Goal: Transaction & Acquisition: Purchase product/service

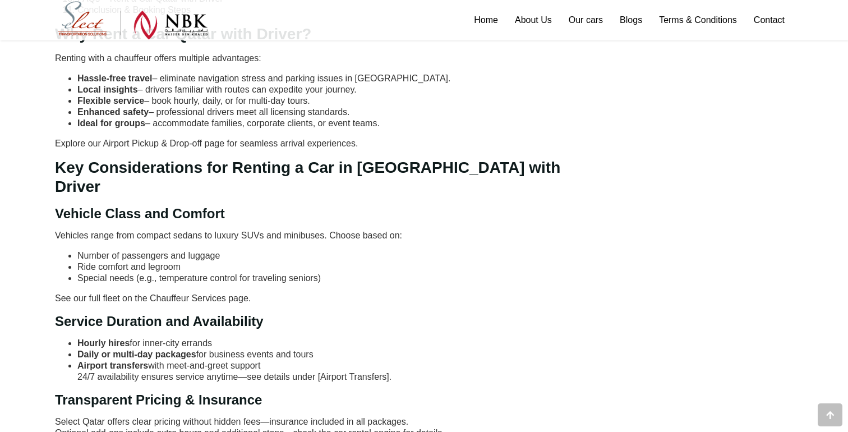
scroll to position [2439, 0]
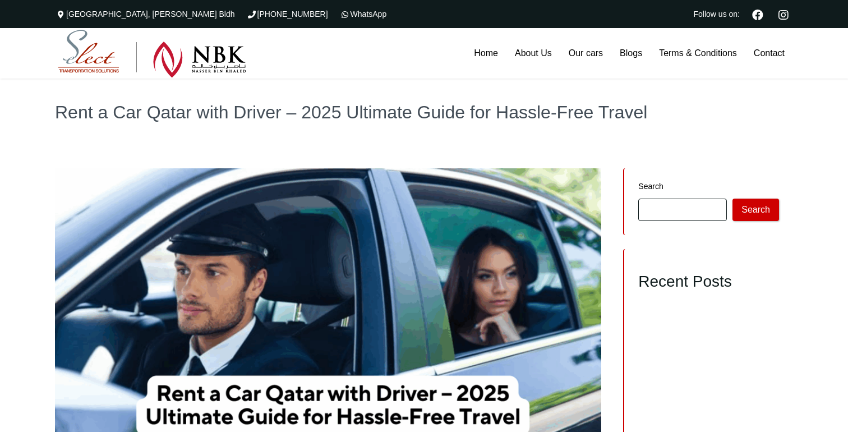
click at [196, 105] on h1 "Rent a Car Qatar with Driver – 2025 Ultimate Guide for Hassle‑Free Travel" at bounding box center [424, 112] width 738 height 18
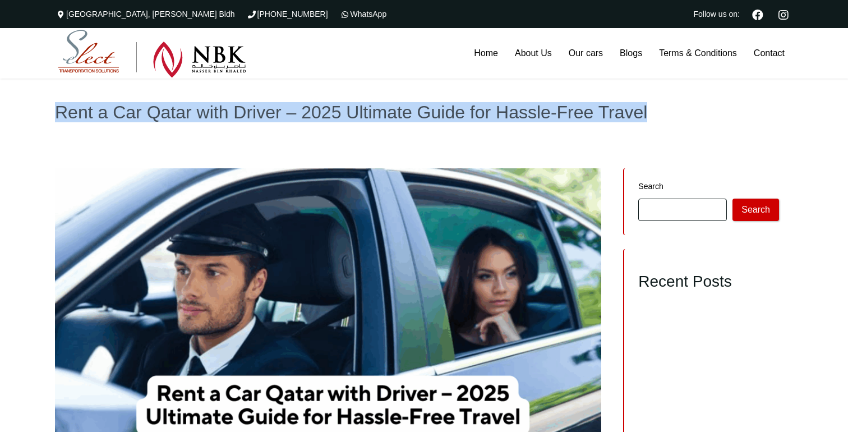
click at [196, 105] on h1 "Rent a Car Qatar with Driver – 2025 Ultimate Guide for Hassle‑Free Travel" at bounding box center [424, 112] width 738 height 18
copy div "Rent a Car Qatar with Driver – 2025 Ultimate Guide for Hassle‑Free Travel"
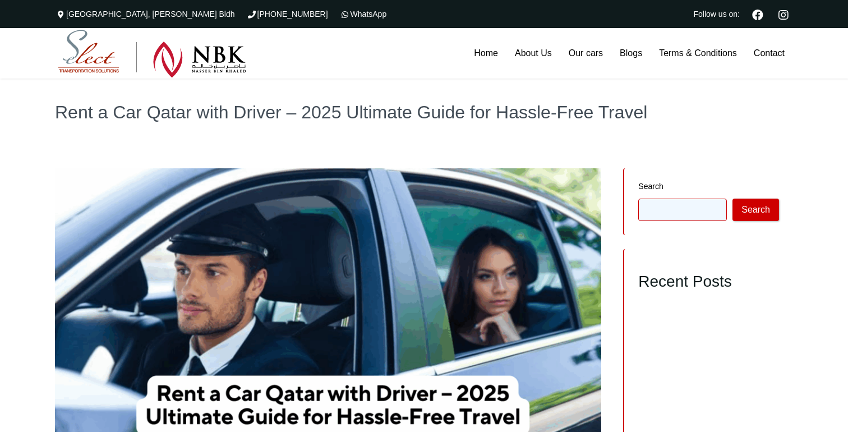
click at [678, 210] on input "Search" at bounding box center [682, 209] width 89 height 22
paste input "**********"
type input "**********"
click at [732, 198] on button "Search" at bounding box center [755, 209] width 47 height 22
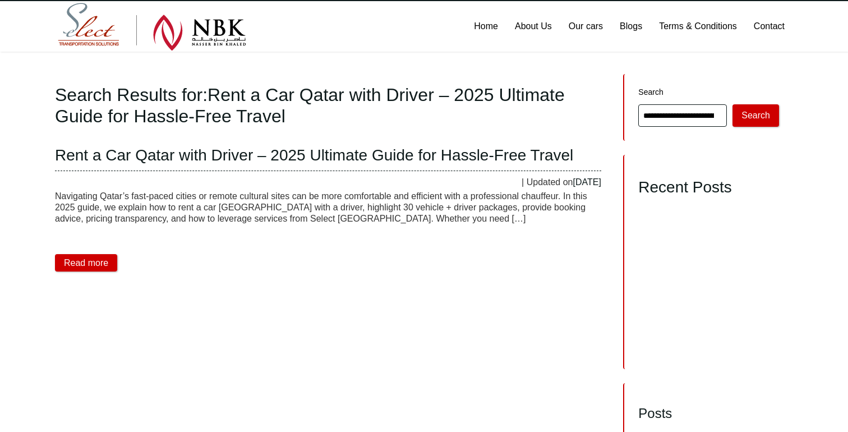
scroll to position [29, 0]
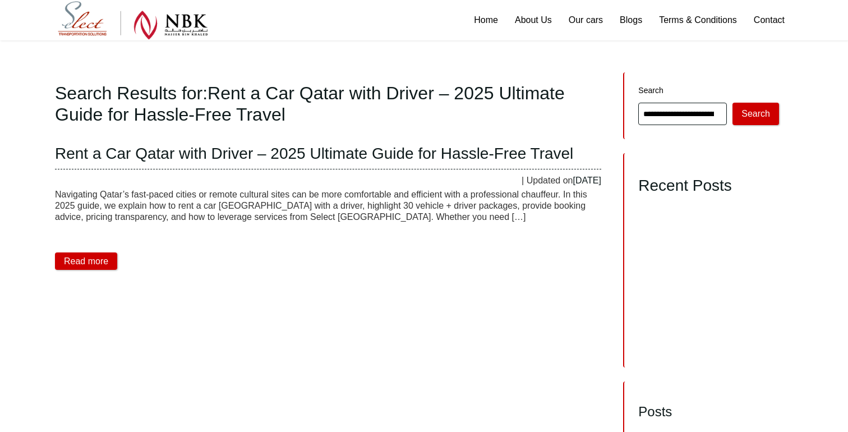
click at [336, 143] on header "Rent a Car Qatar with Driver – 2025 Ultimate Guide for Hassle‑Free Travel | Upd…" at bounding box center [328, 160] width 546 height 51
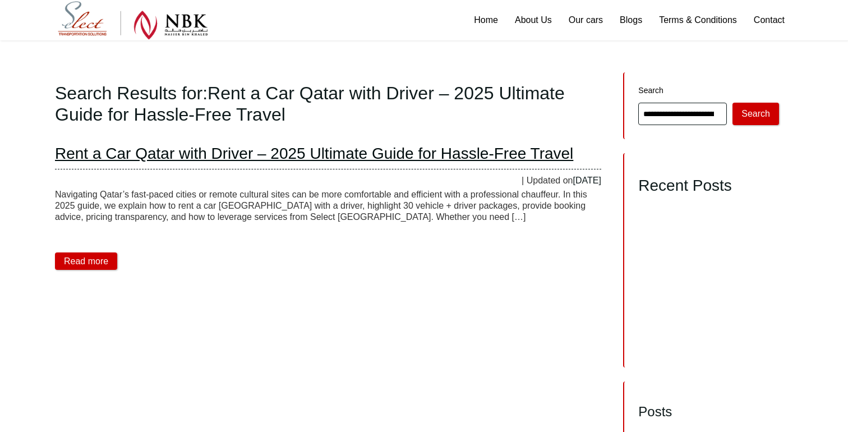
click at [334, 150] on link "Rent a Car Qatar with Driver – 2025 Ultimate Guide for Hassle‑Free Travel" at bounding box center [314, 153] width 518 height 17
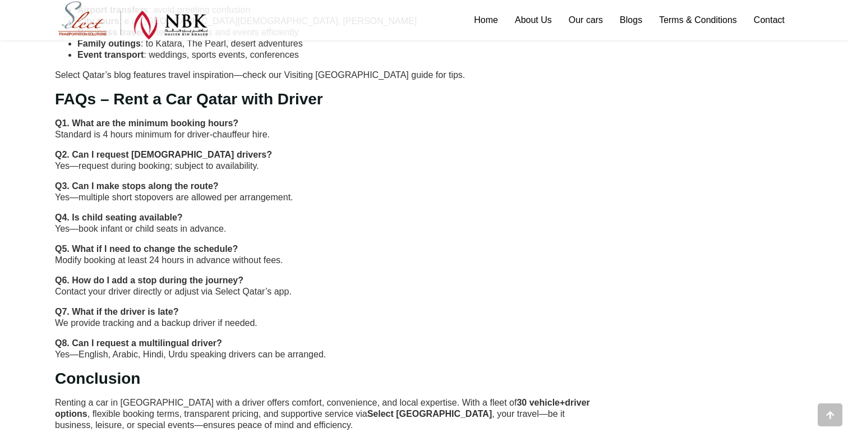
scroll to position [2549, 0]
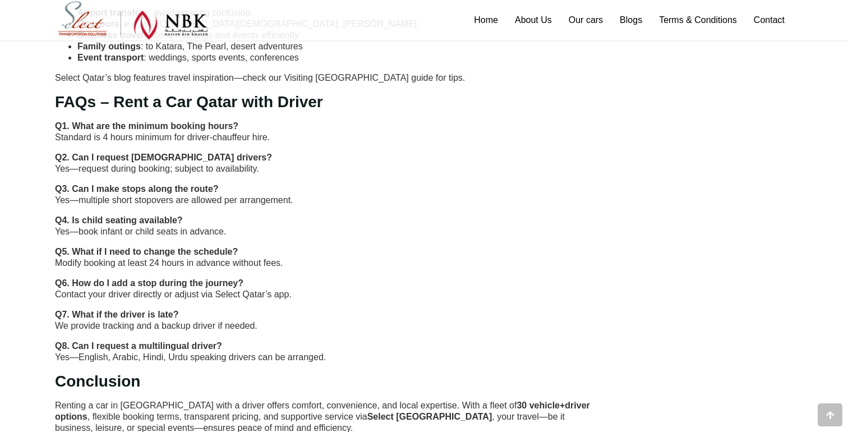
click at [165, 121] on p "Q1. What are the minimum booking hours? Standard is 4 hours minimum for driver-…" at bounding box center [328, 132] width 546 height 22
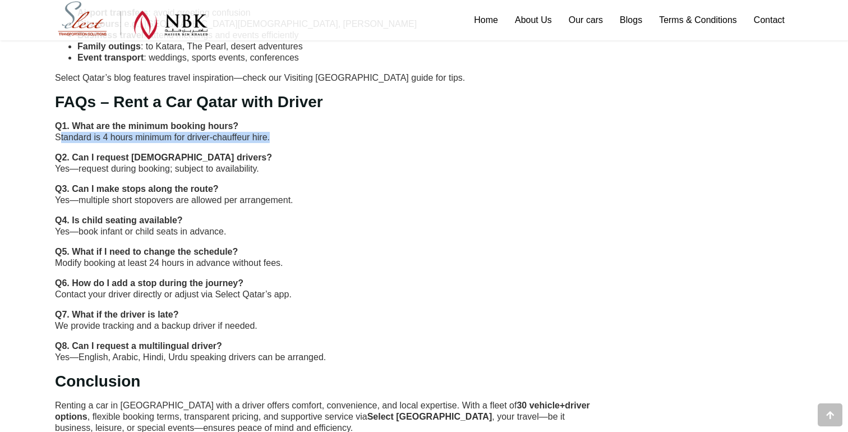
click at [165, 121] on p "Q1. What are the minimum booking hours? Standard is 4 hours minimum for driver-…" at bounding box center [328, 132] width 546 height 22
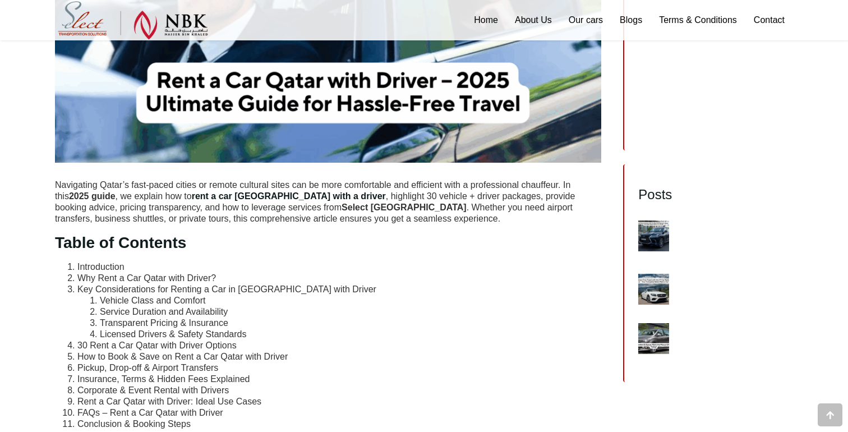
scroll to position [0, 0]
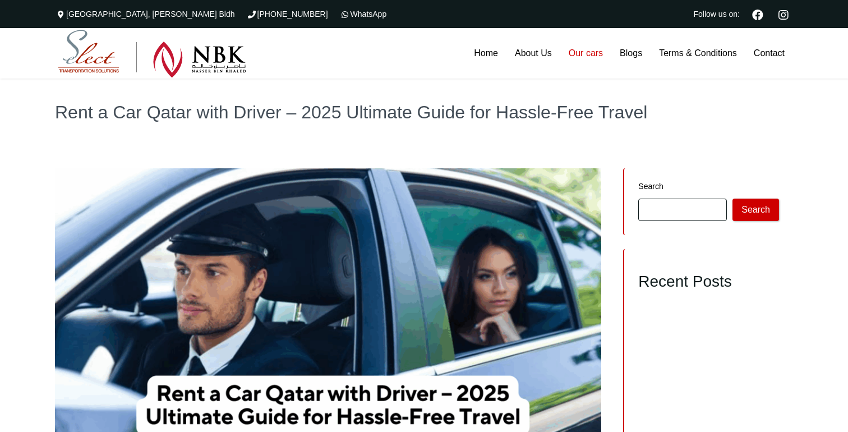
click at [593, 54] on link "Our cars" at bounding box center [585, 53] width 51 height 50
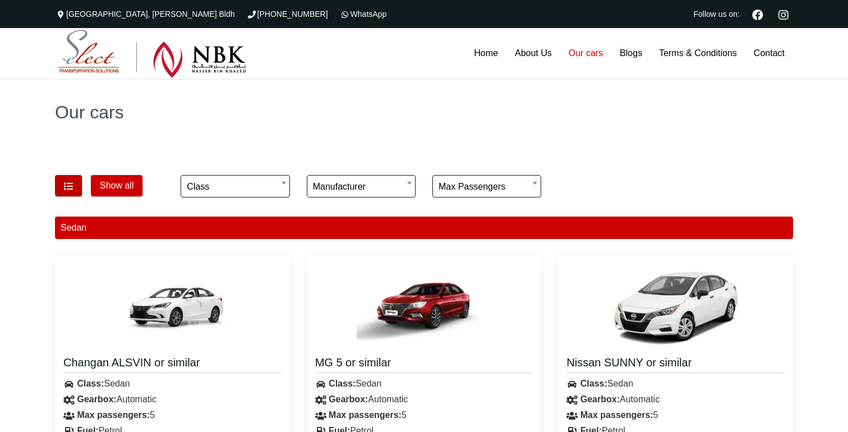
click at [71, 187] on icon "button" at bounding box center [68, 186] width 11 height 9
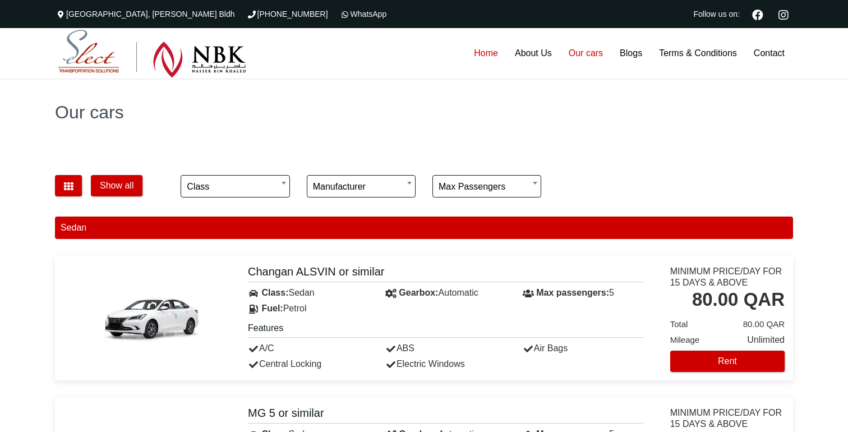
click at [496, 56] on link "Home" at bounding box center [485, 53] width 41 height 50
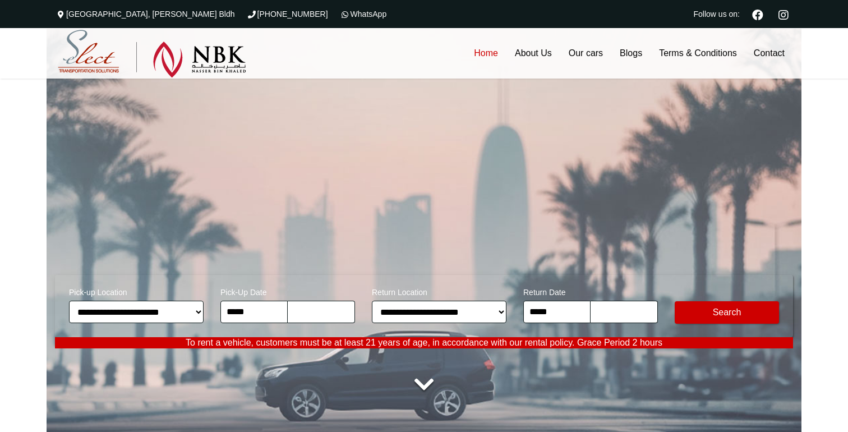
type input "********"
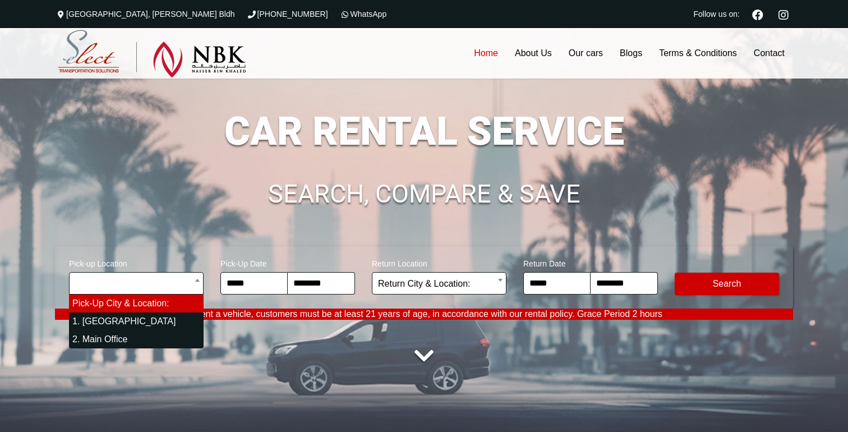
click at [71, 271] on span "Pick-up Location" at bounding box center [136, 262] width 135 height 20
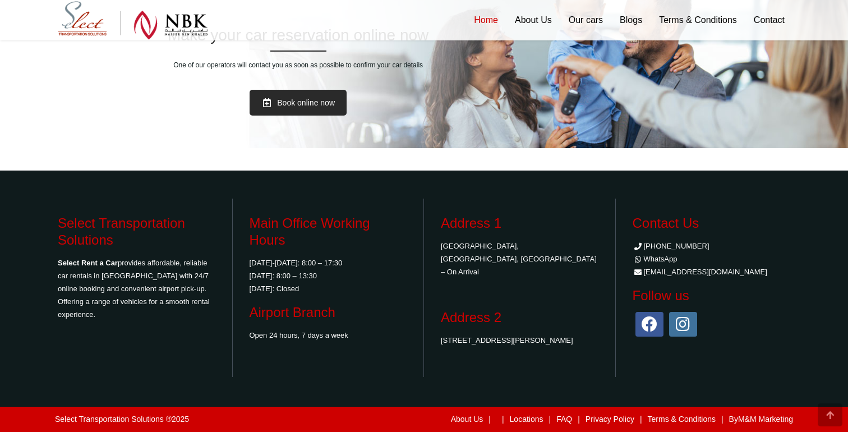
scroll to position [1358, 0]
click at [279, 115] on link "Book online now" at bounding box center [297, 103] width 97 height 26
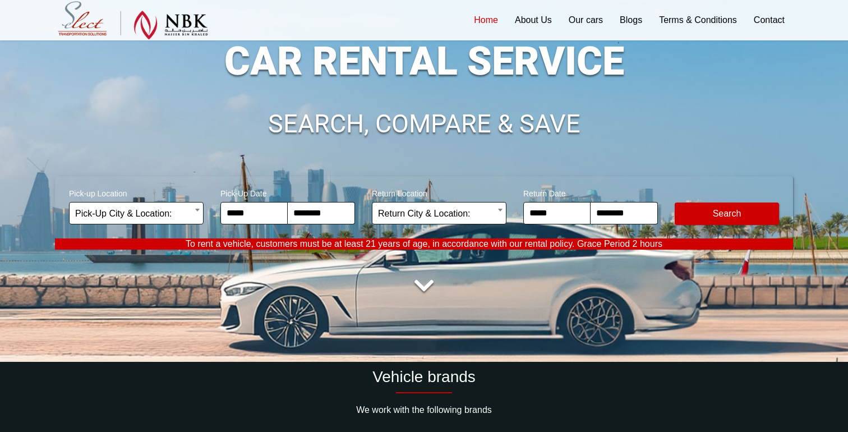
scroll to position [0, 0]
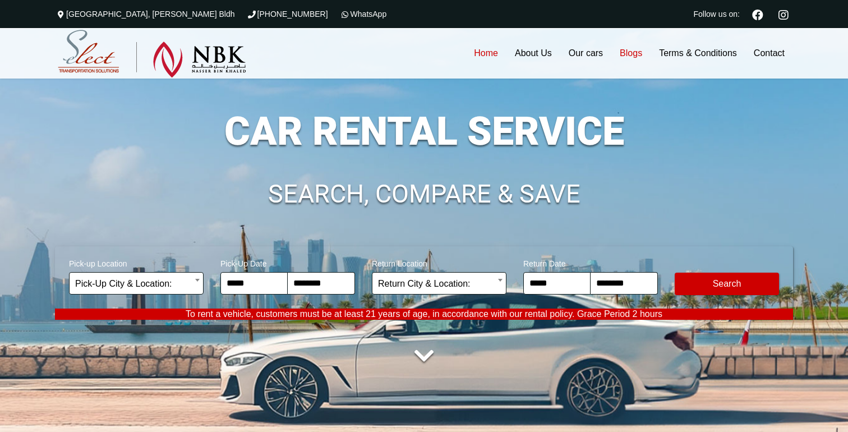
click at [621, 50] on link "Blogs" at bounding box center [630, 53] width 39 height 50
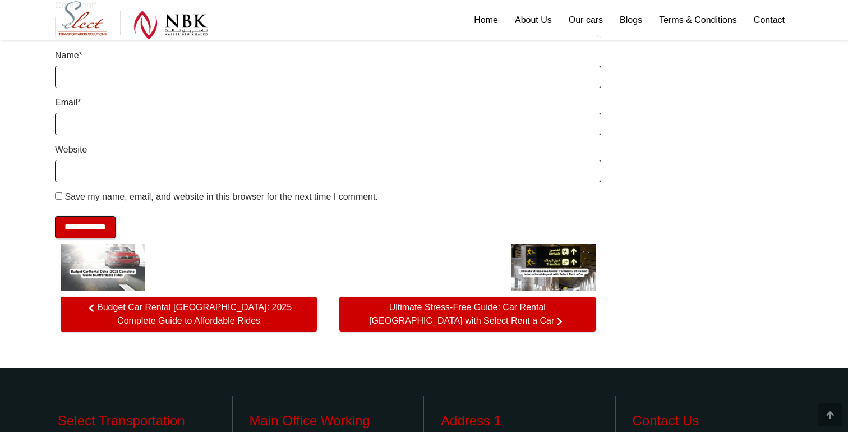
scroll to position [3253, 0]
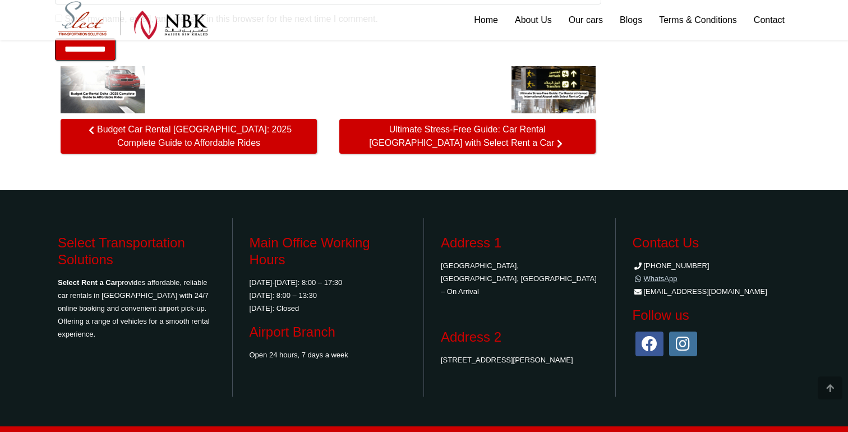
click at [667, 274] on link "WhatsApp" at bounding box center [654, 278] width 45 height 8
click at [576, 15] on link "Our cars" at bounding box center [585, 20] width 51 height 40
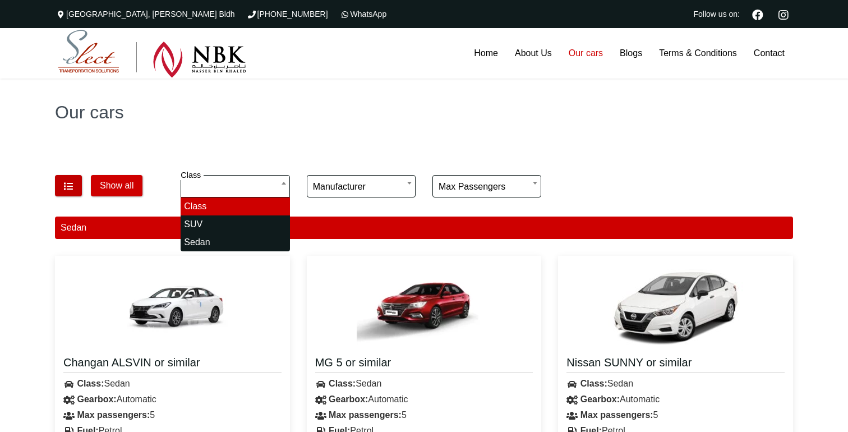
click at [67, 182] on icon "button" at bounding box center [68, 186] width 11 height 9
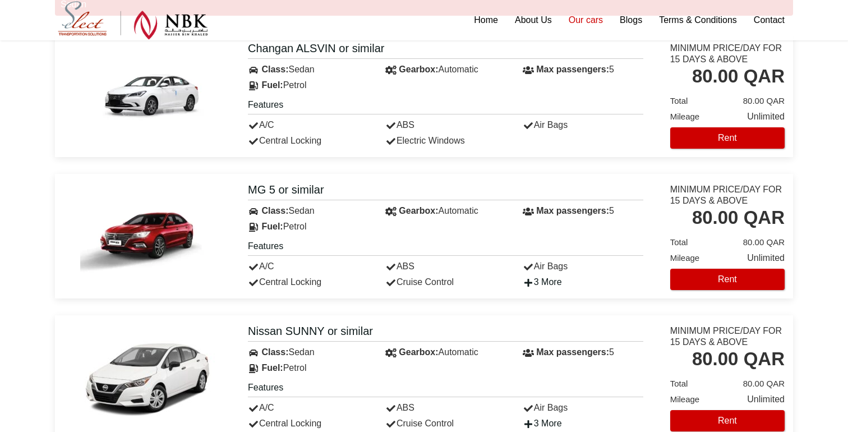
scroll to position [221, 0]
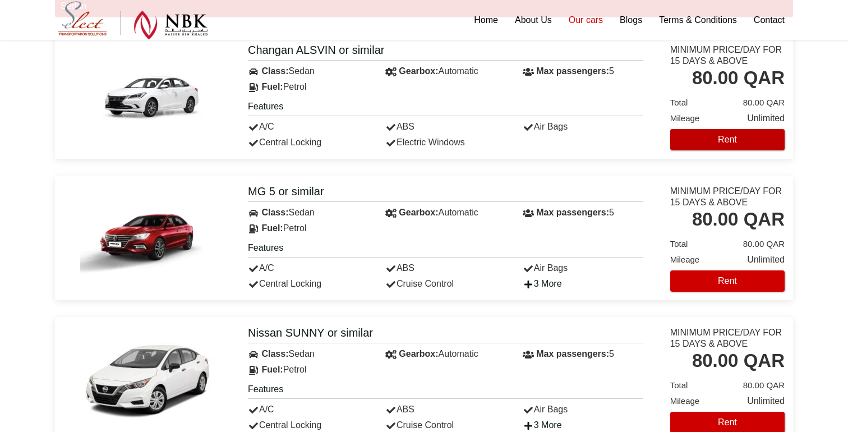
click at [722, 137] on button "Rent" at bounding box center [727, 139] width 114 height 21
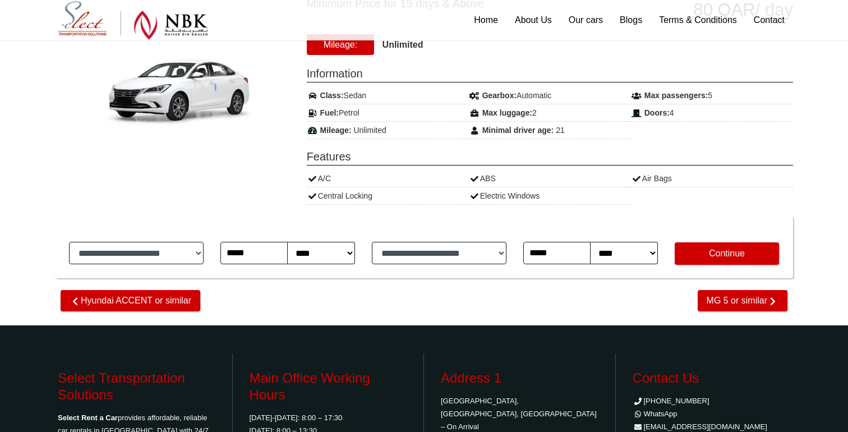
scroll to position [184, 0]
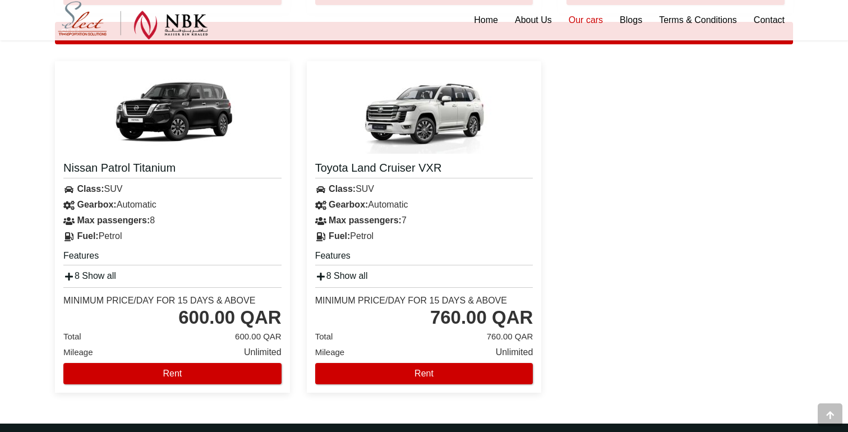
scroll to position [575, 0]
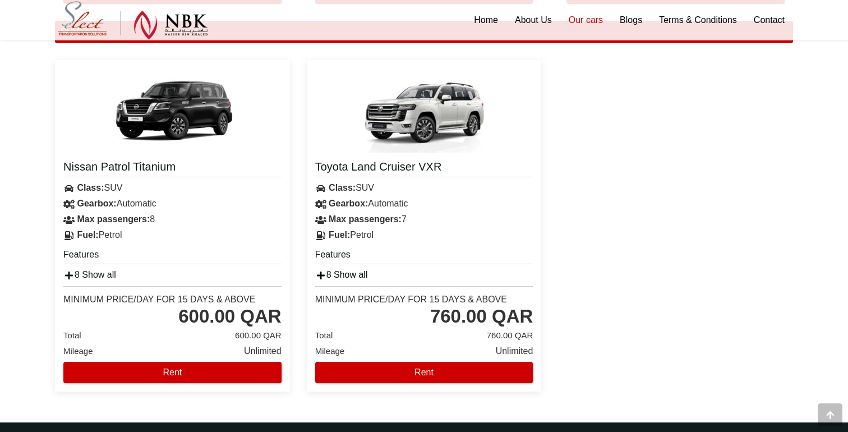
click at [352, 270] on link "8 Show all" at bounding box center [341, 275] width 53 height 10
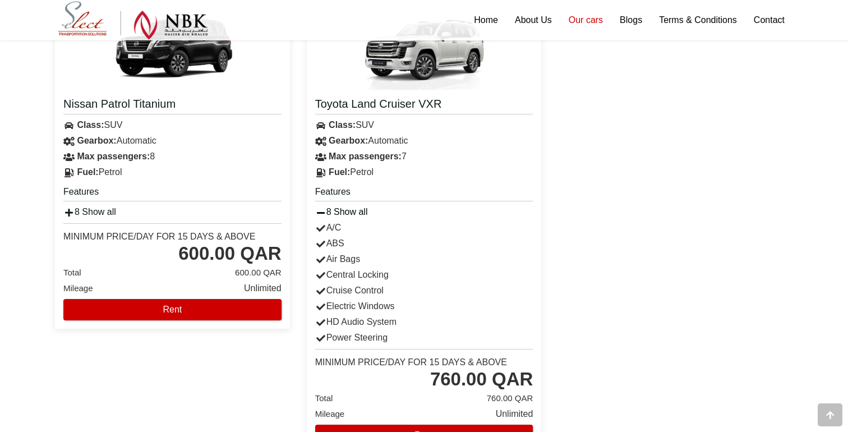
scroll to position [633, 0]
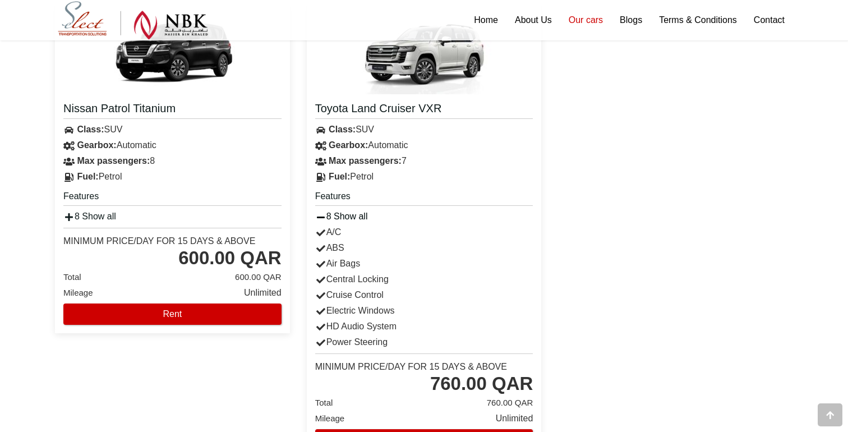
click at [347, 211] on link "8 Show all" at bounding box center [341, 216] width 53 height 10
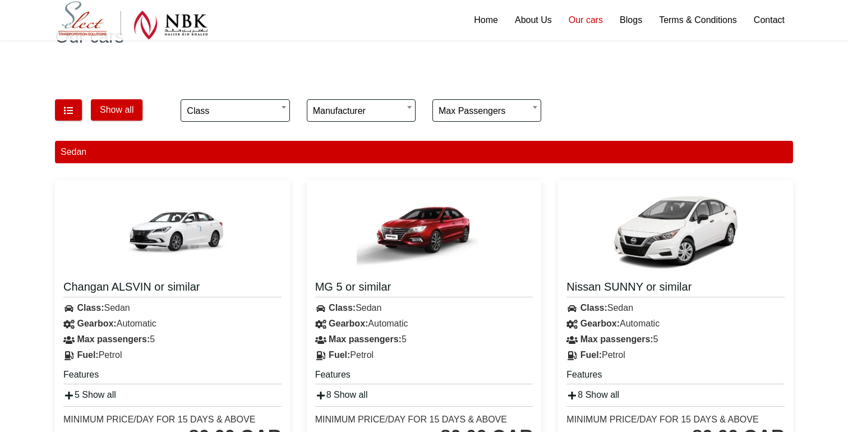
scroll to position [82, 0]
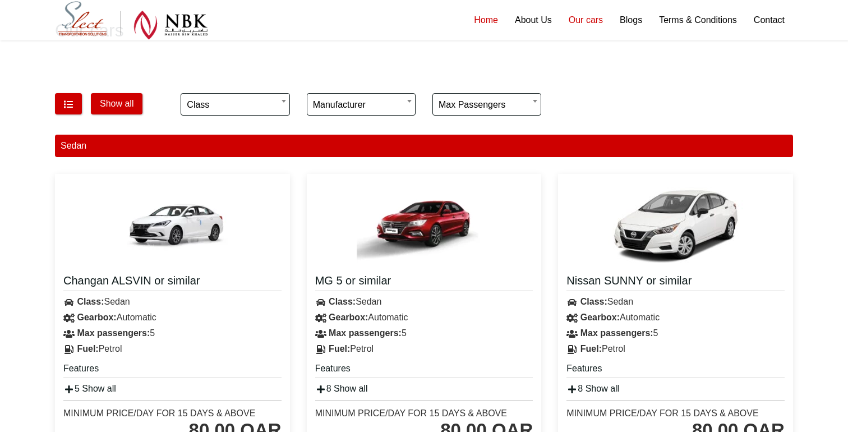
click at [485, 20] on link "Home" at bounding box center [485, 20] width 41 height 40
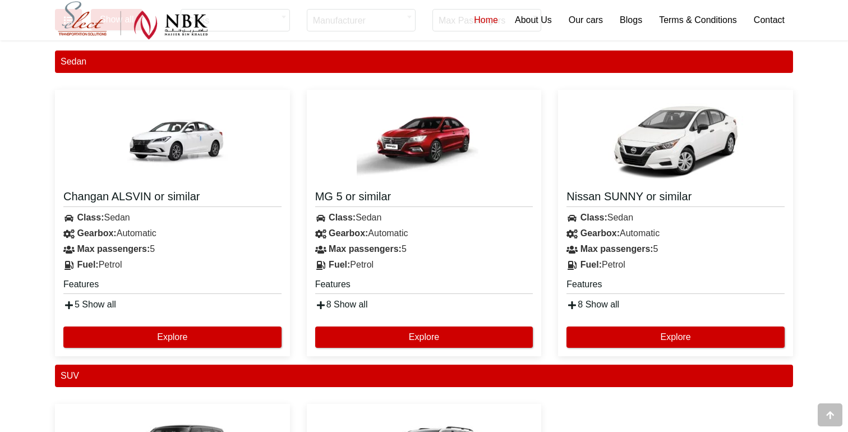
scroll to position [733, 0]
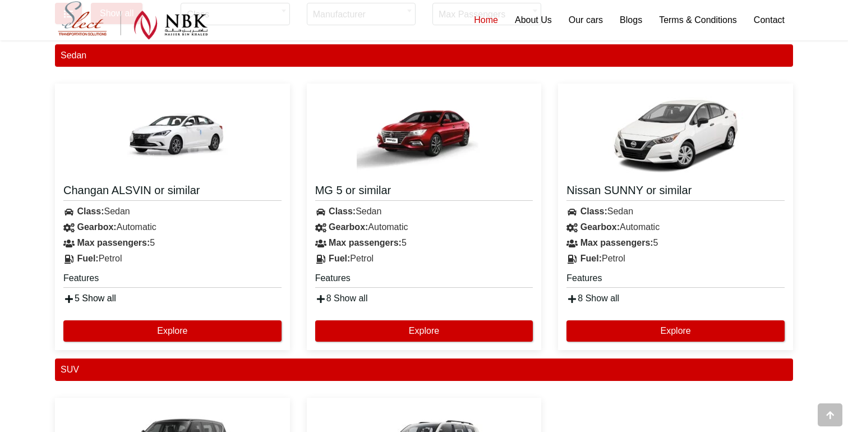
click at [104, 297] on link "5 Show all" at bounding box center [89, 298] width 53 height 10
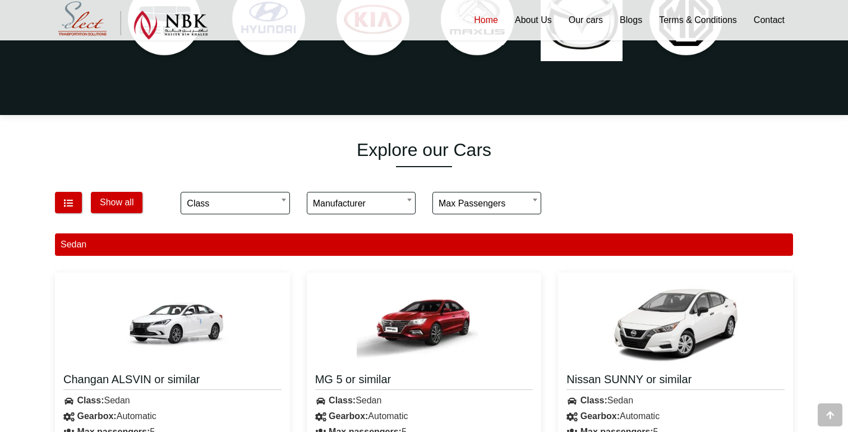
scroll to position [458, 0]
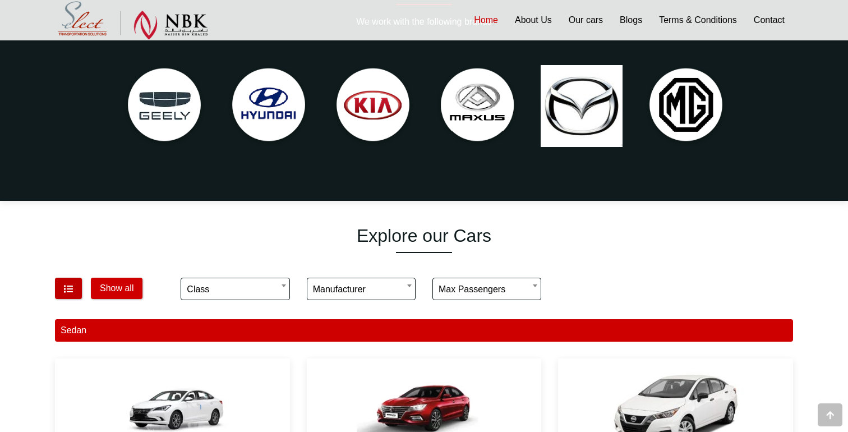
click at [76, 282] on button "button" at bounding box center [68, 288] width 27 height 21
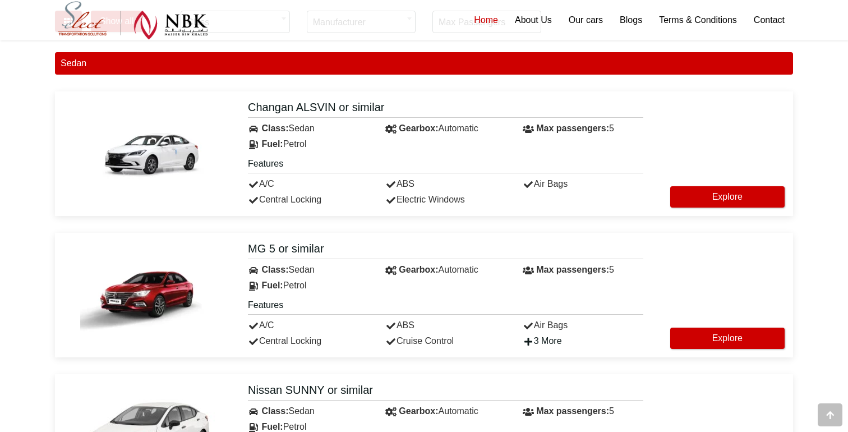
scroll to position [724, 0]
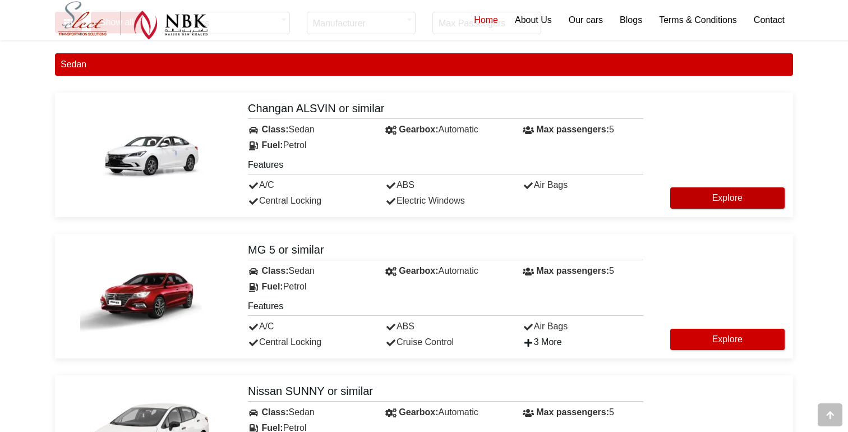
click at [693, 206] on button "Explore" at bounding box center [727, 197] width 114 height 21
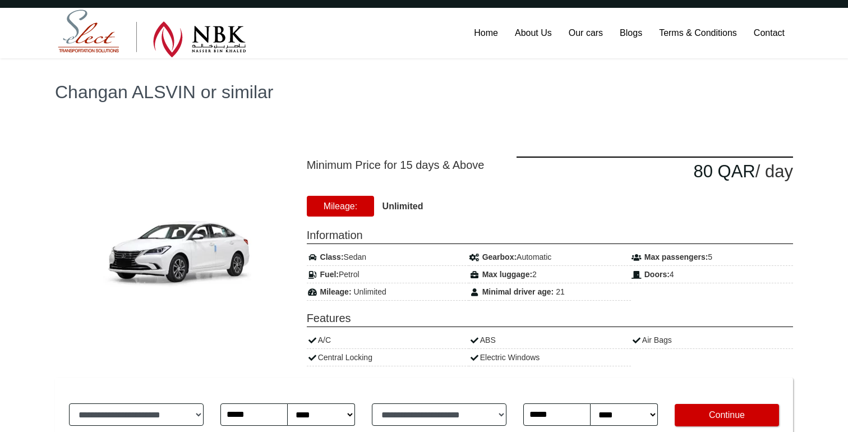
scroll to position [29, 0]
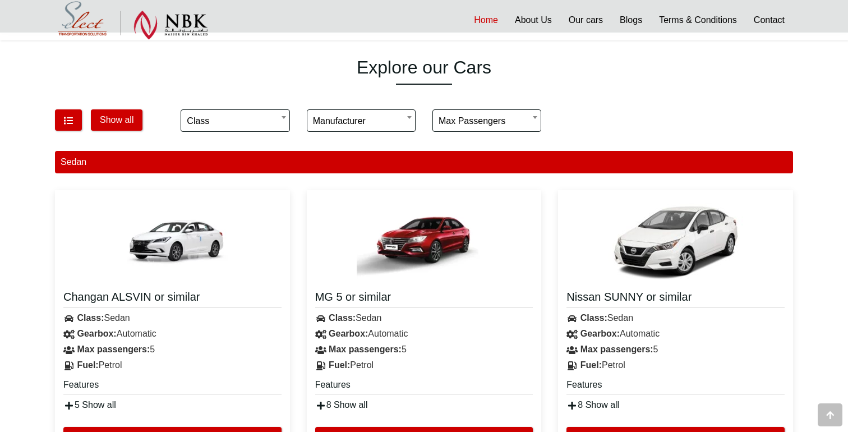
scroll to position [621, 0]
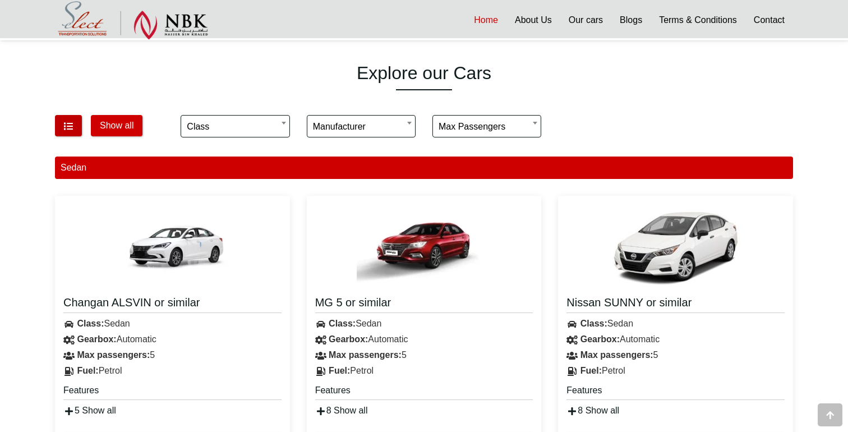
click at [75, 124] on button "button" at bounding box center [68, 125] width 27 height 21
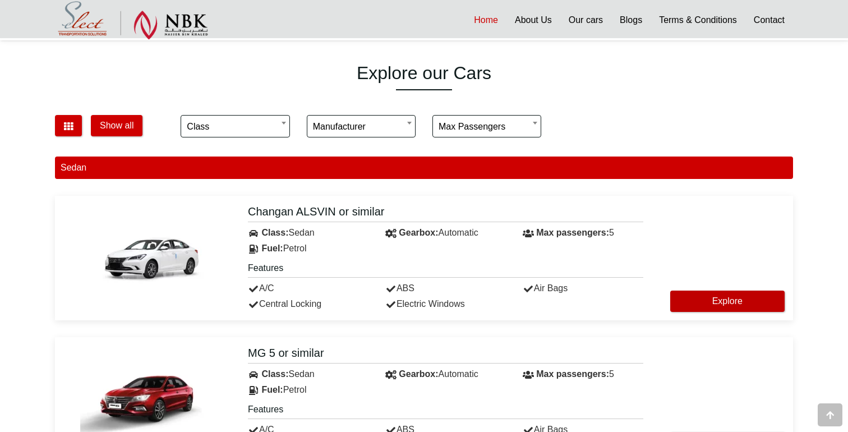
click at [755, 304] on button "Explore" at bounding box center [727, 300] width 114 height 21
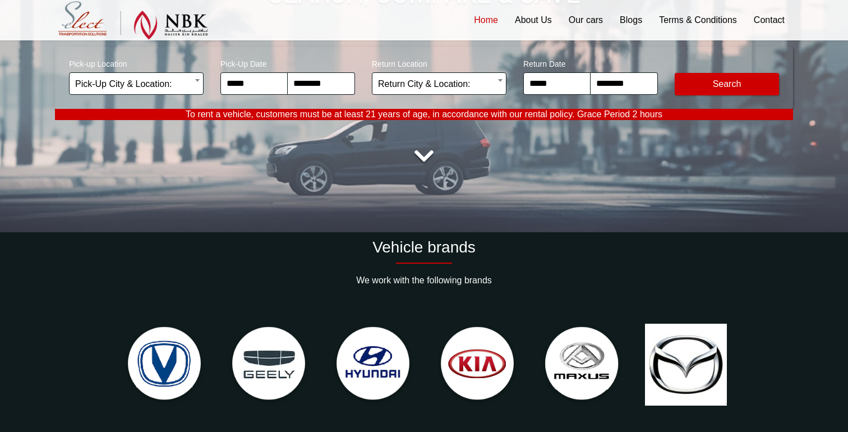
scroll to position [101, 0]
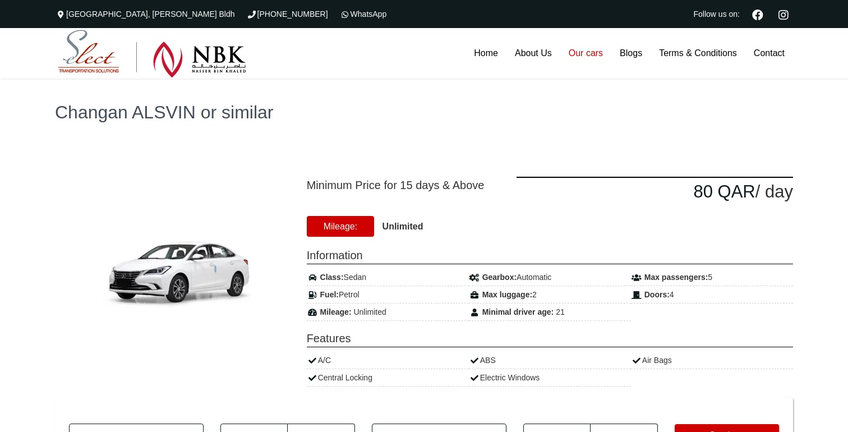
click at [575, 47] on link "Our cars" at bounding box center [585, 53] width 51 height 50
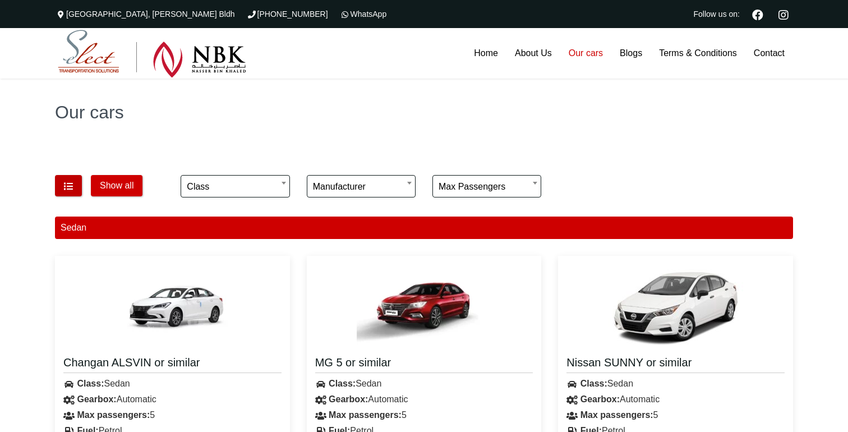
click at [58, 193] on button "button" at bounding box center [68, 185] width 27 height 21
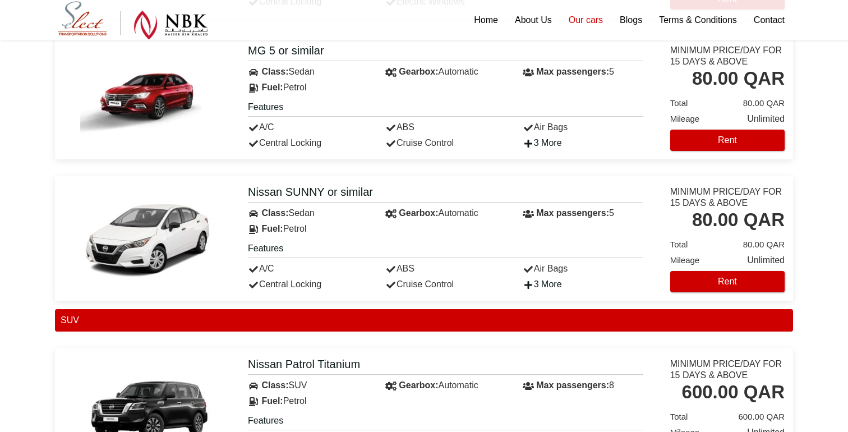
scroll to position [362, 0]
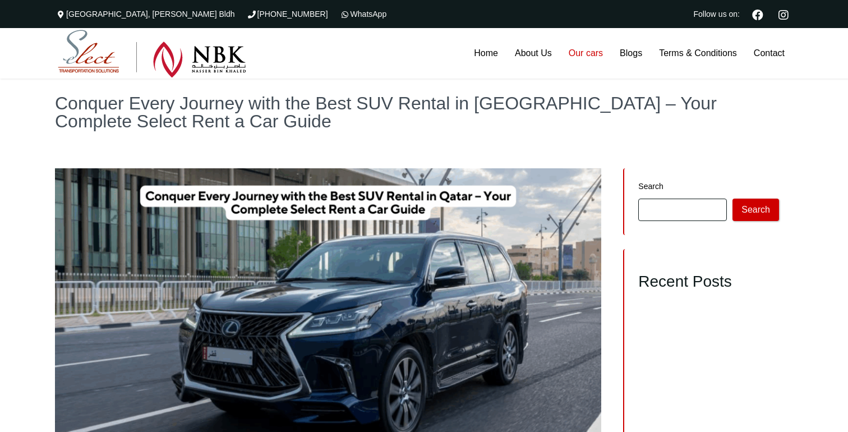
click at [570, 53] on link "Our cars" at bounding box center [585, 53] width 51 height 50
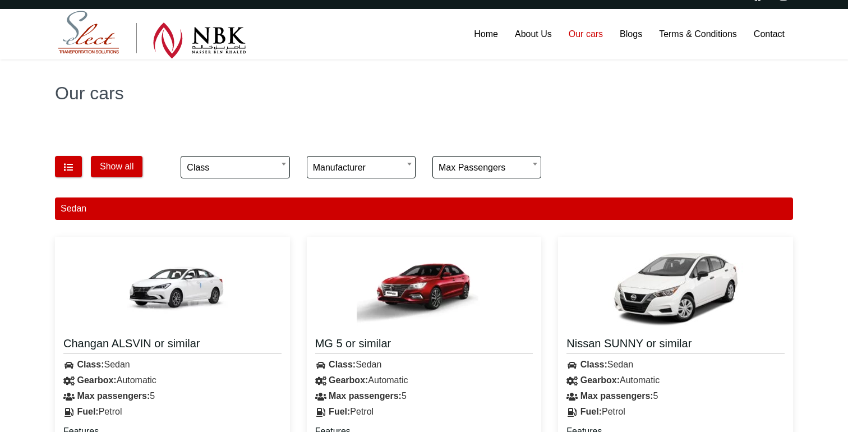
scroll to position [20, 0]
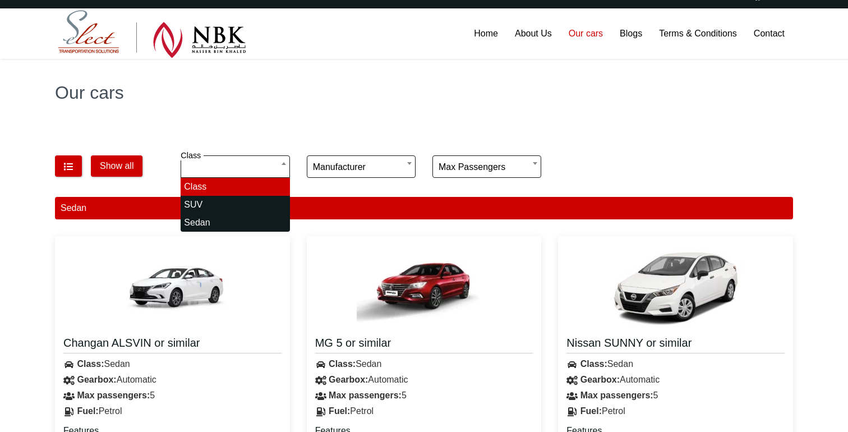
select select "*"
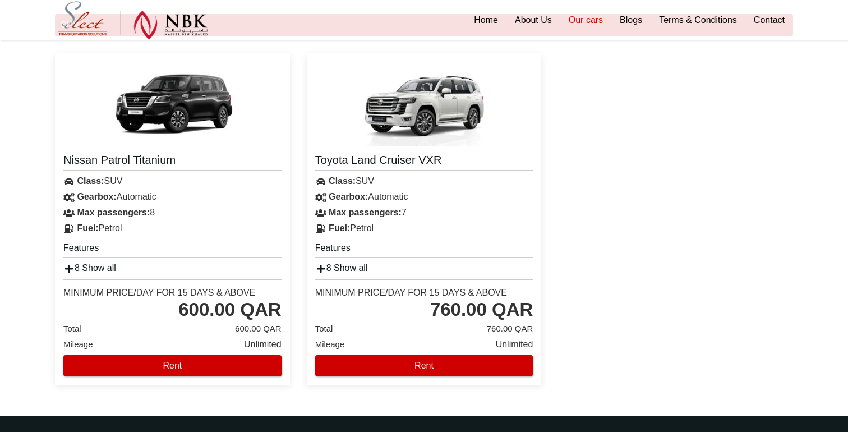
scroll to position [0, 0]
